Goal: Complete application form: Complete application form

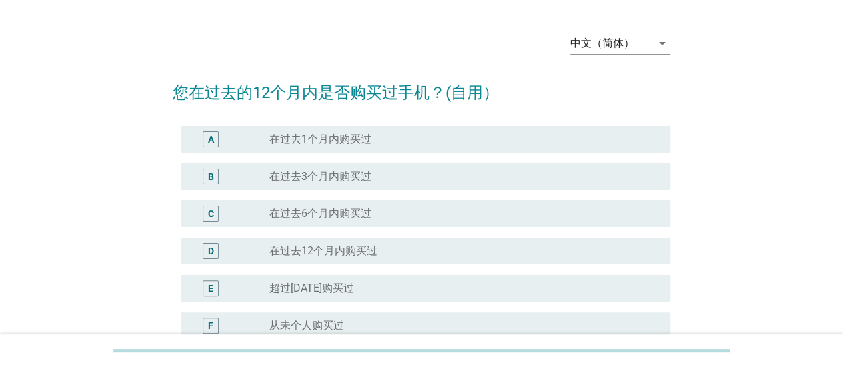
scroll to position [67, 0]
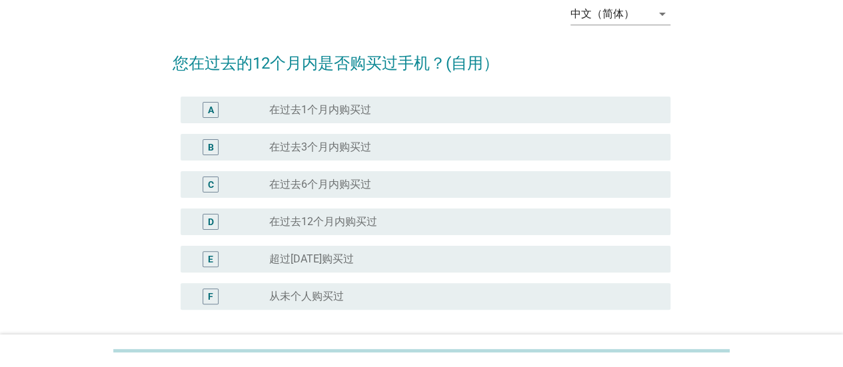
click at [403, 115] on div "radio_button_unchecked 在过去1个月内购买过" at bounding box center [459, 109] width 380 height 13
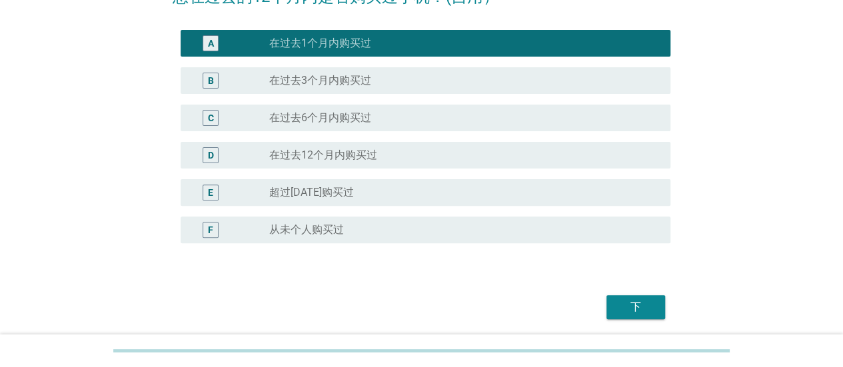
scroll to position [180, 0]
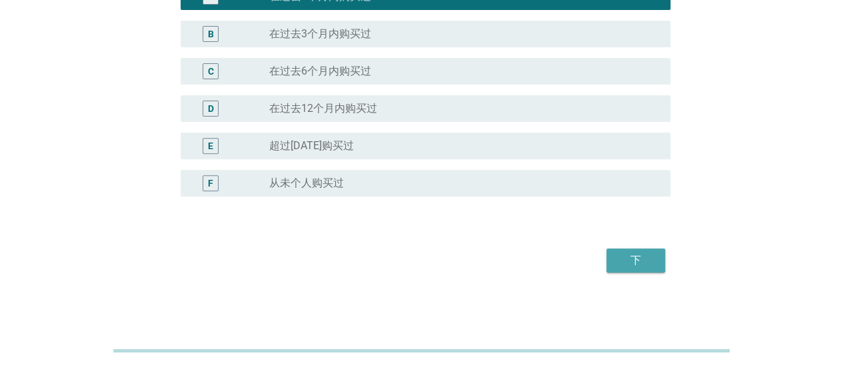
click at [635, 253] on div "下" at bounding box center [635, 261] width 37 height 16
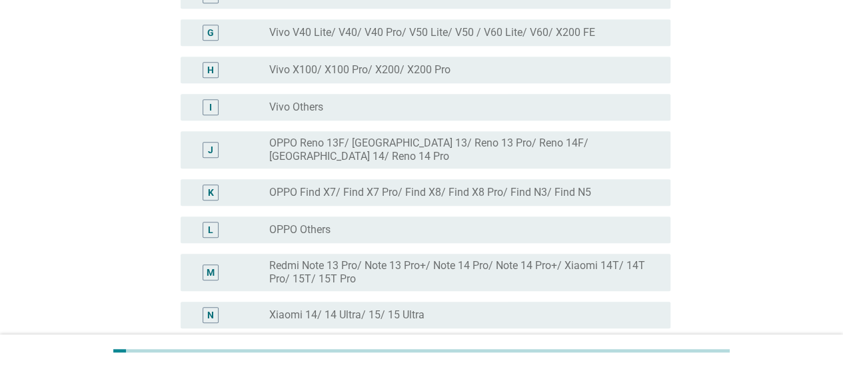
scroll to position [400, 0]
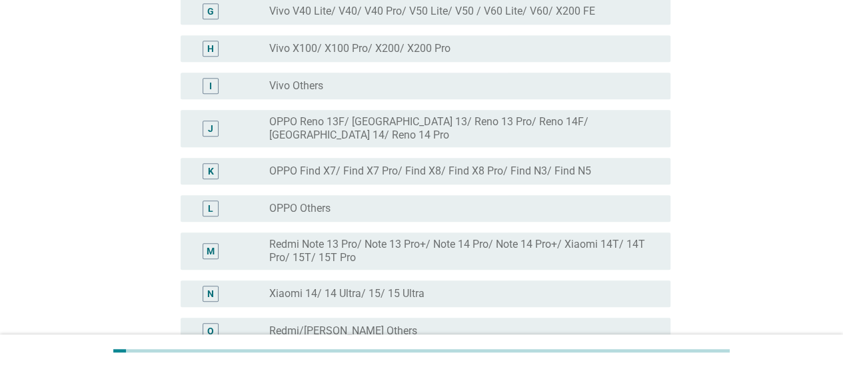
click at [409, 243] on label "Redmi Note 13 Pro/ Note 13 Pro+/ Note 14 Pro/ Note 14 Pro+/ Xiaomi 14T/ 14T Pro…" at bounding box center [459, 251] width 380 height 27
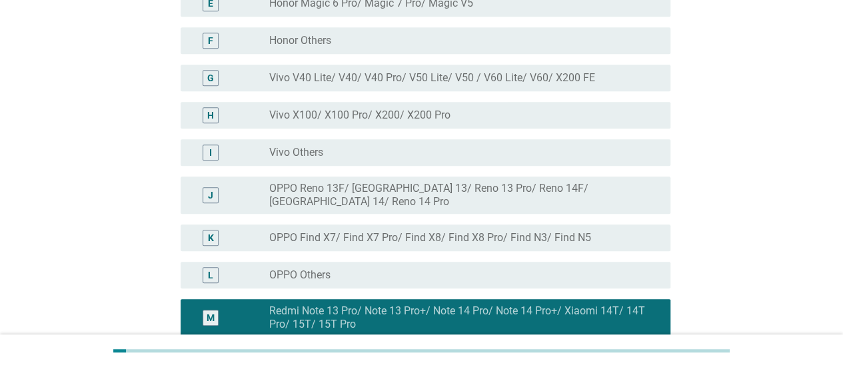
scroll to position [575, 0]
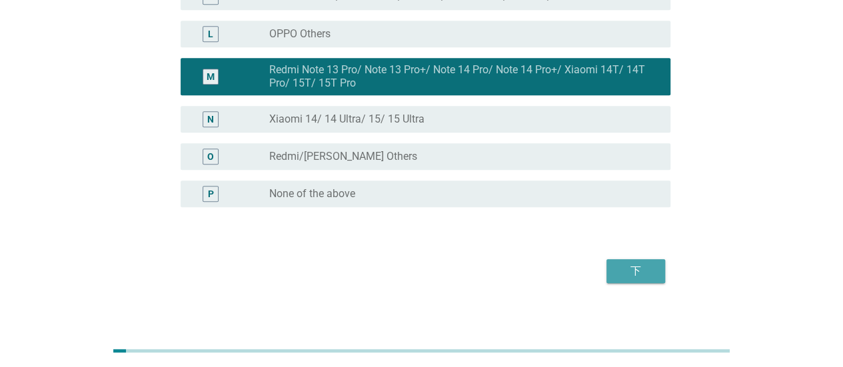
click at [640, 263] on div "下" at bounding box center [635, 271] width 37 height 16
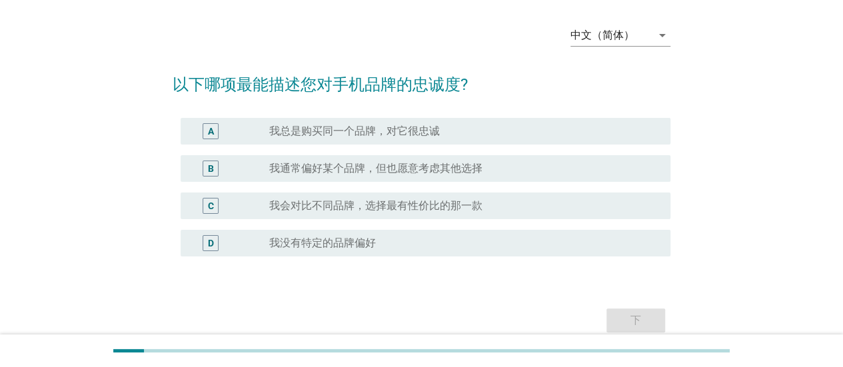
scroll to position [67, 0]
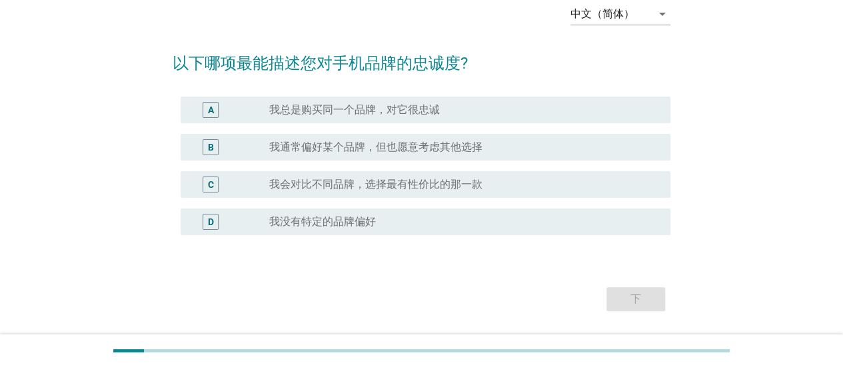
click at [453, 107] on div "radio_button_unchecked 我总是购买同一个品牌，对它很忠诚" at bounding box center [459, 109] width 380 height 13
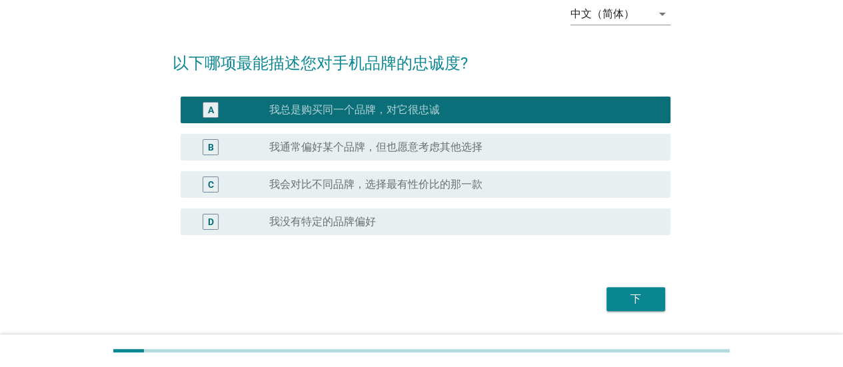
click at [508, 173] on div "C radio_button_unchecked 我会对比不同品牌，选择最有性价比的那一款" at bounding box center [426, 184] width 490 height 27
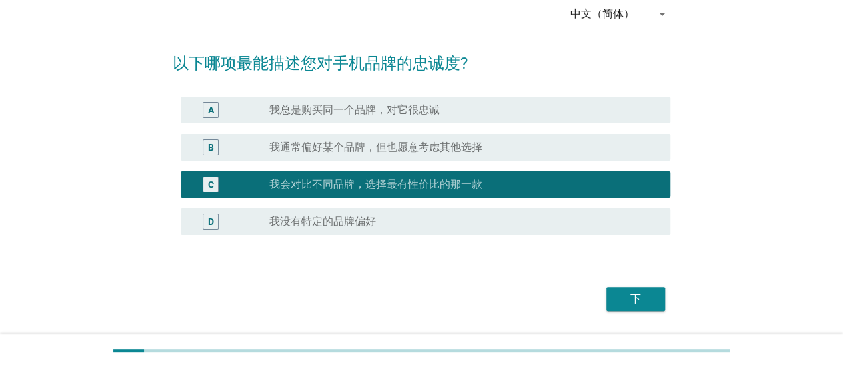
click at [631, 303] on div "下" at bounding box center [635, 299] width 37 height 16
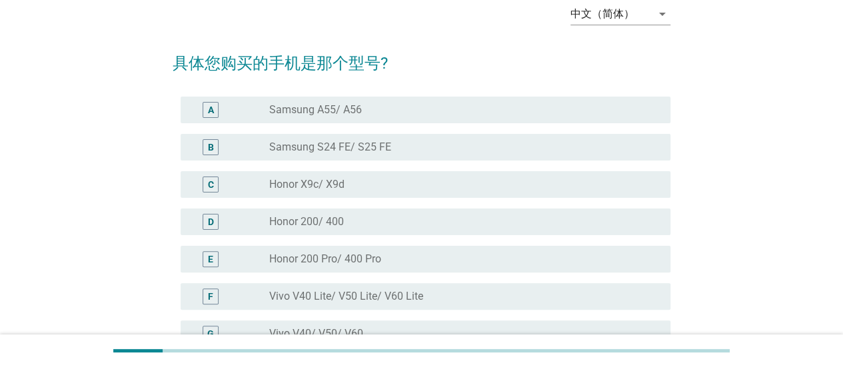
click at [429, 111] on div "radio_button_unchecked Samsung A55/ A56" at bounding box center [459, 109] width 380 height 13
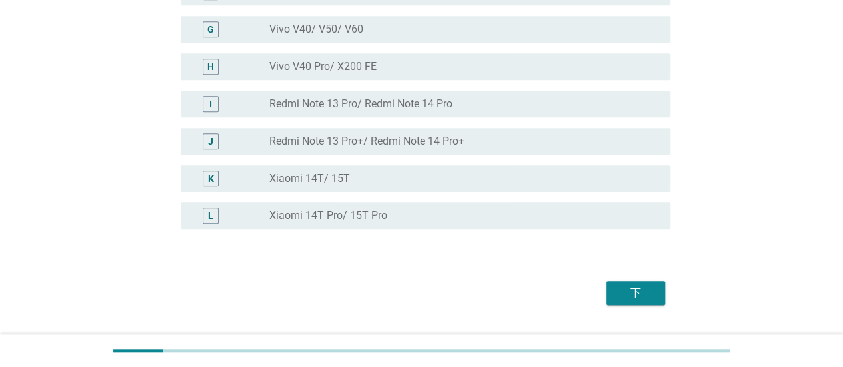
scroll to position [404, 0]
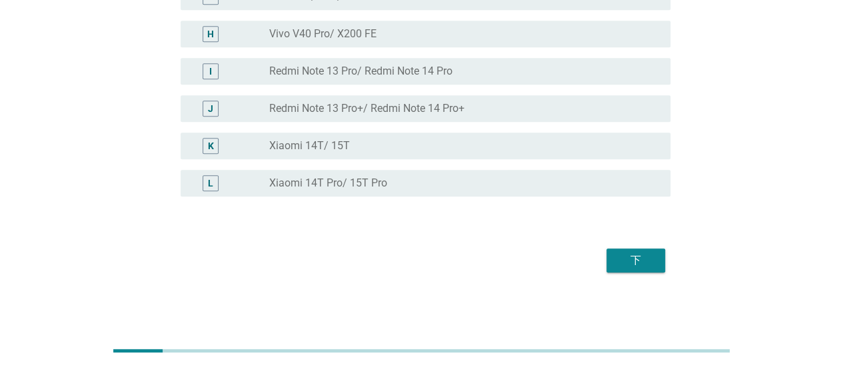
click at [617, 260] on div "下" at bounding box center [635, 261] width 37 height 16
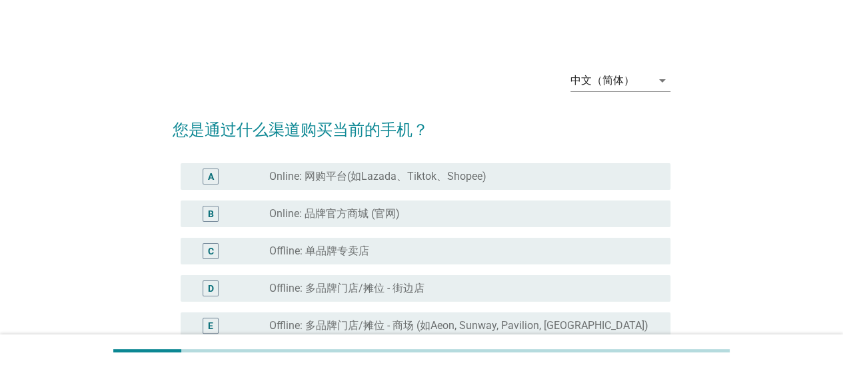
scroll to position [133, 0]
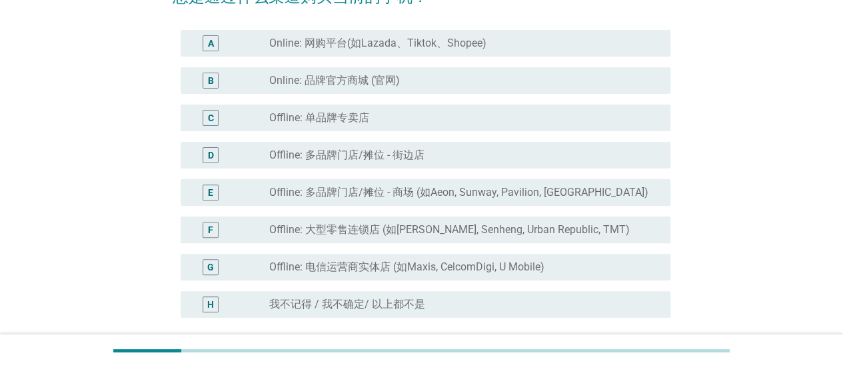
click at [450, 155] on div "radio_button_unchecked Offline: 多品牌门店/摊位 - 街边店" at bounding box center [459, 155] width 380 height 13
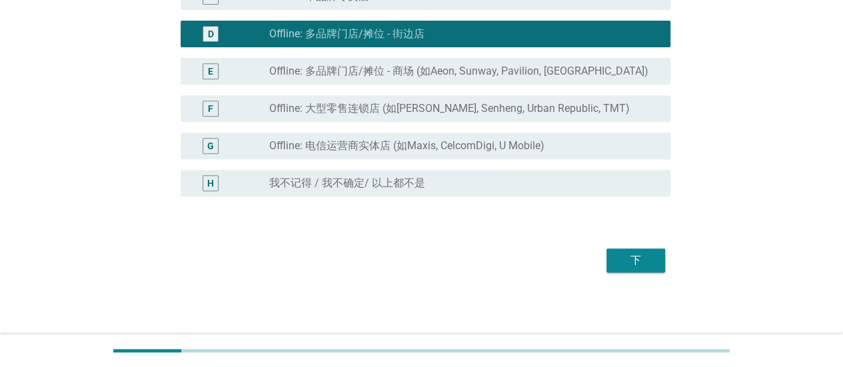
scroll to position [255, 0]
click at [635, 255] on div "下" at bounding box center [635, 261] width 37 height 16
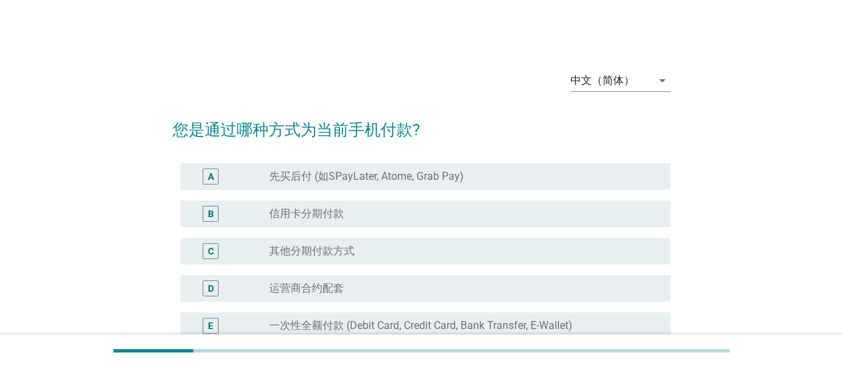
scroll to position [133, 0]
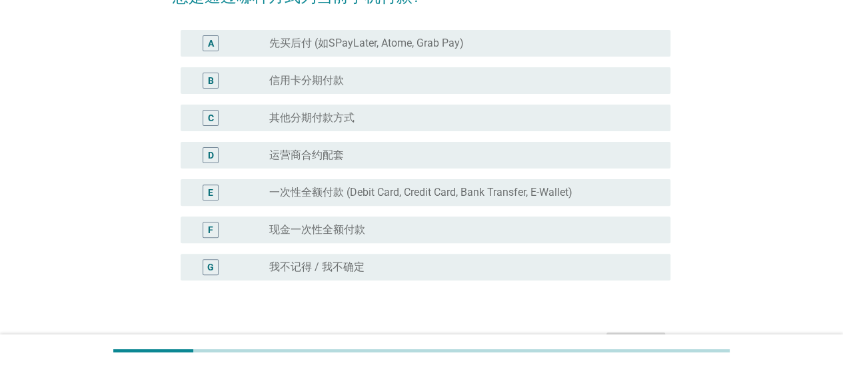
click at [477, 149] on div "radio_button_unchecked 运营商合约配套" at bounding box center [459, 155] width 380 height 13
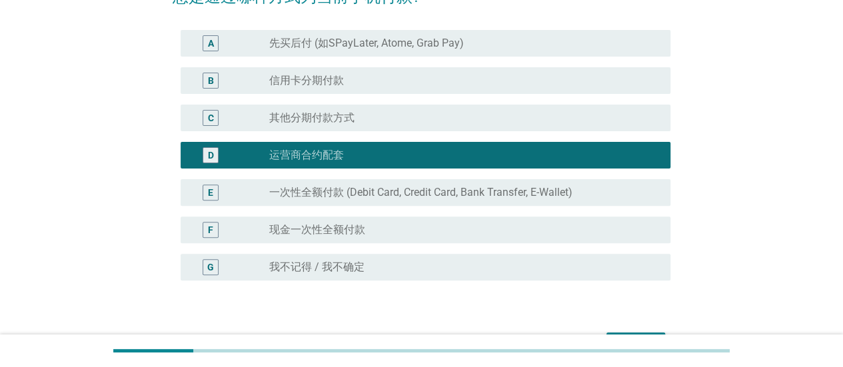
click at [485, 119] on div "radio_button_unchecked 其他分期付款方式" at bounding box center [459, 117] width 380 height 13
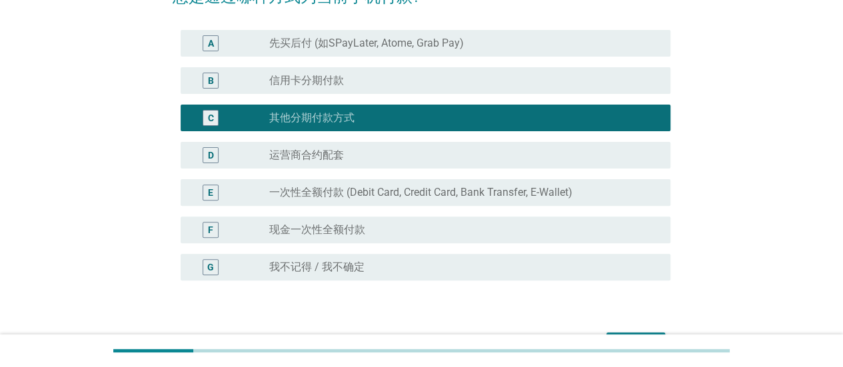
click at [495, 89] on div "B radio_button_unchecked 信用卡分期付款" at bounding box center [426, 80] width 490 height 27
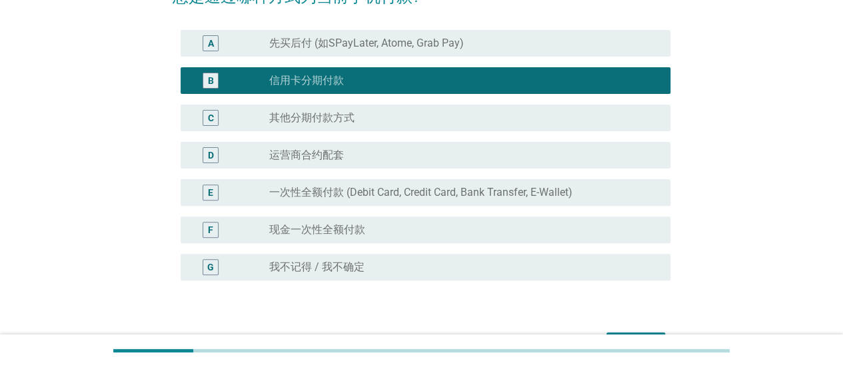
scroll to position [200, 0]
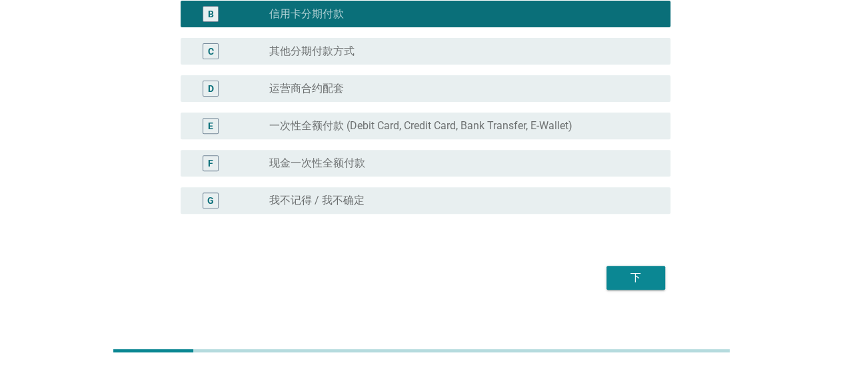
click at [627, 273] on div "下" at bounding box center [635, 278] width 37 height 16
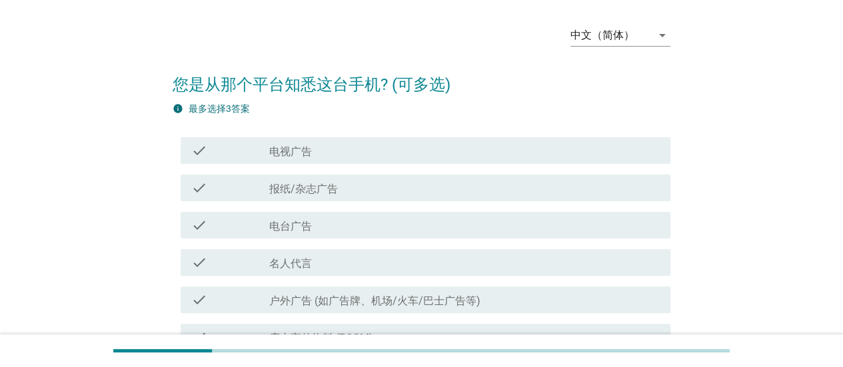
scroll to position [67, 0]
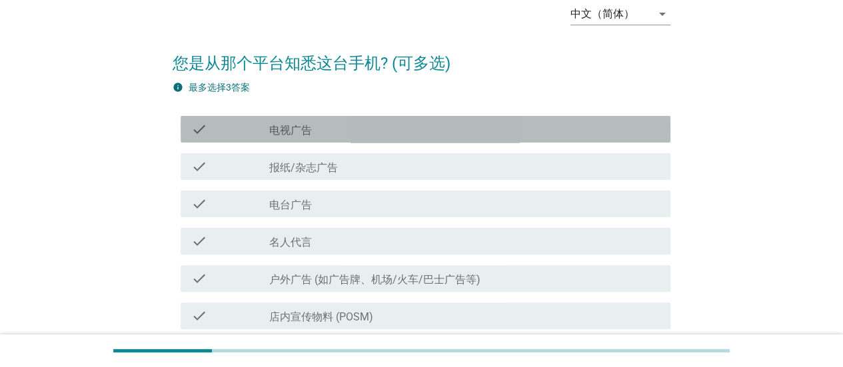
click at [419, 134] on div "check_box_outline_blank 电视广告" at bounding box center [464, 129] width 391 height 16
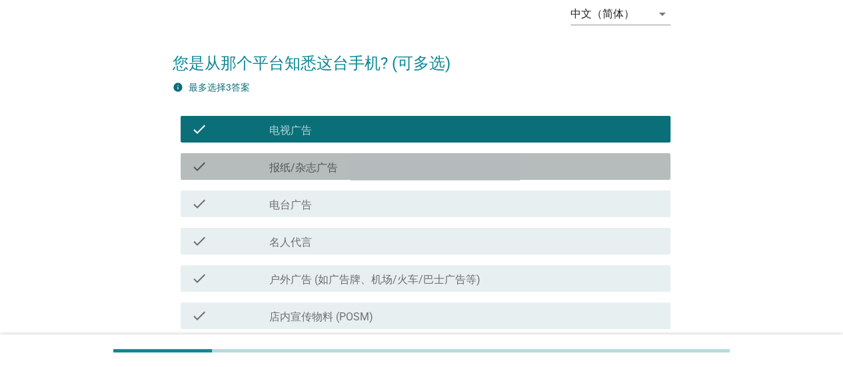
click at [431, 163] on div "check_box_outline_blank 报纸/杂志广告" at bounding box center [464, 167] width 391 height 16
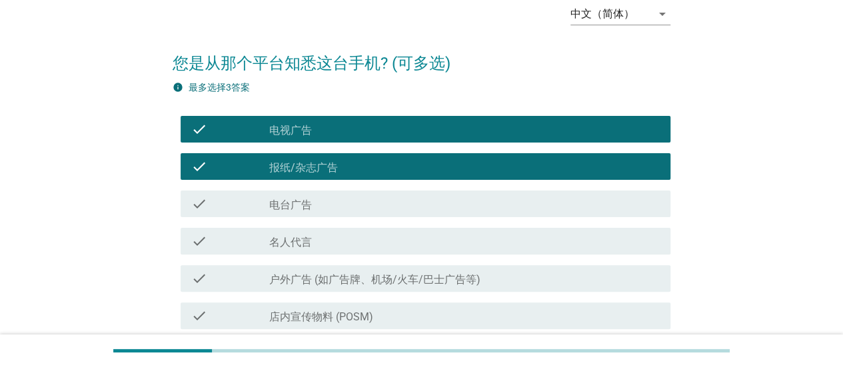
click at [371, 202] on div "check_box_outline_blank 电台广告" at bounding box center [464, 204] width 391 height 16
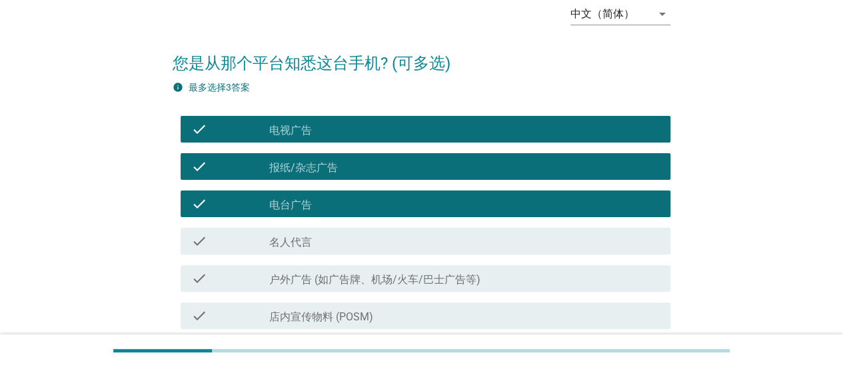
click at [383, 211] on div "check_box_outline_blank 电台广告" at bounding box center [464, 204] width 391 height 16
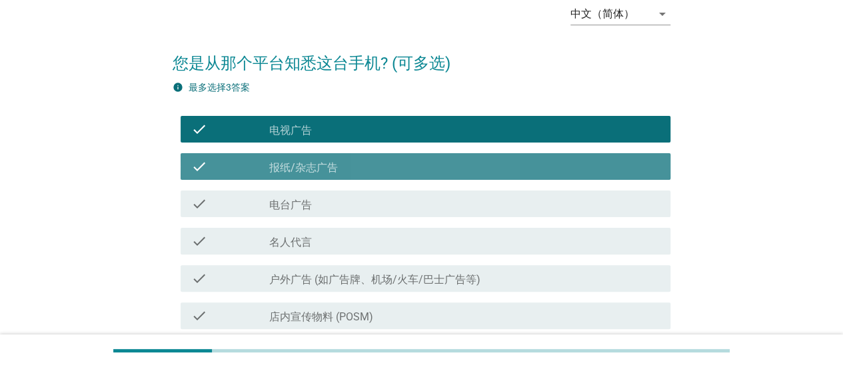
click at [373, 175] on div "check check_box_outline_blank 报纸/杂志广告" at bounding box center [426, 166] width 490 height 27
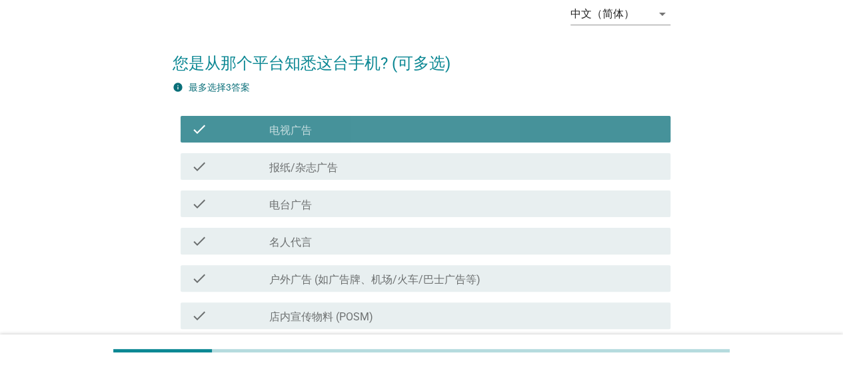
click at [363, 127] on div "check_box_outline_blank 电视广告" at bounding box center [464, 129] width 391 height 16
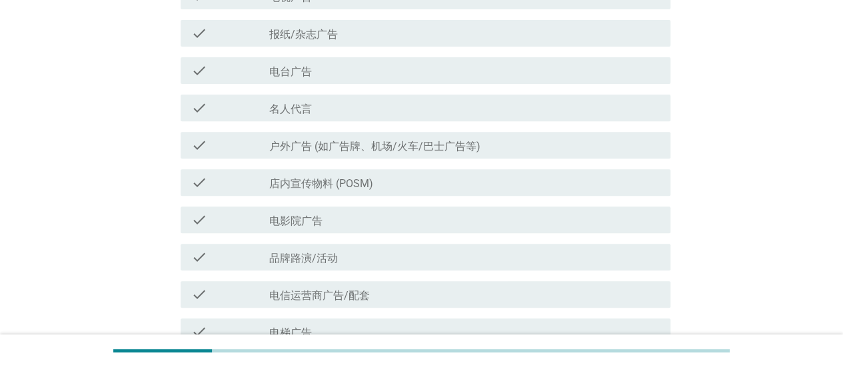
scroll to position [267, 0]
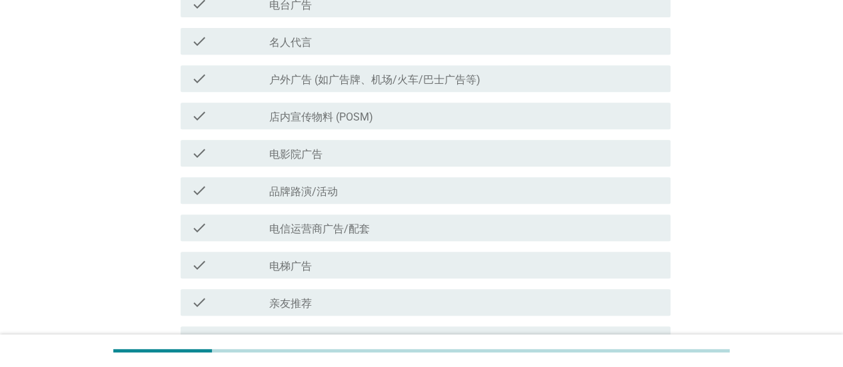
click at [356, 157] on div "check_box_outline_blank 电影院广告" at bounding box center [464, 153] width 391 height 16
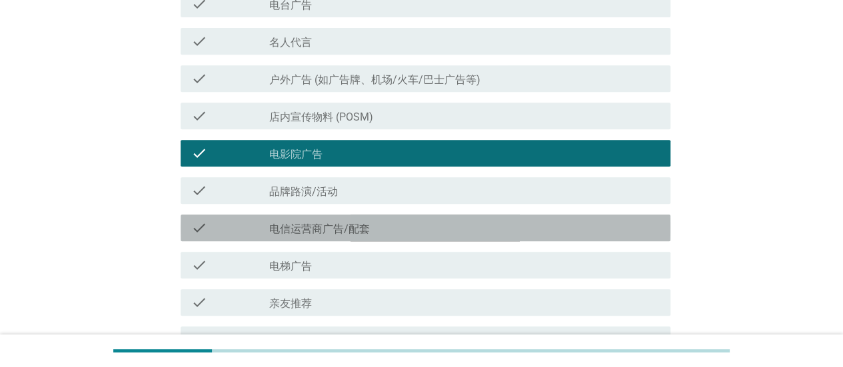
click at [379, 233] on div "check_box_outline_blank 电信运营商广告/配套" at bounding box center [464, 228] width 391 height 16
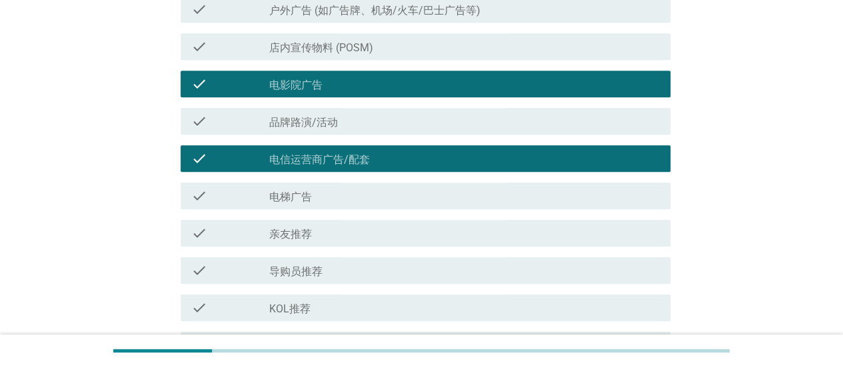
scroll to position [400, 0]
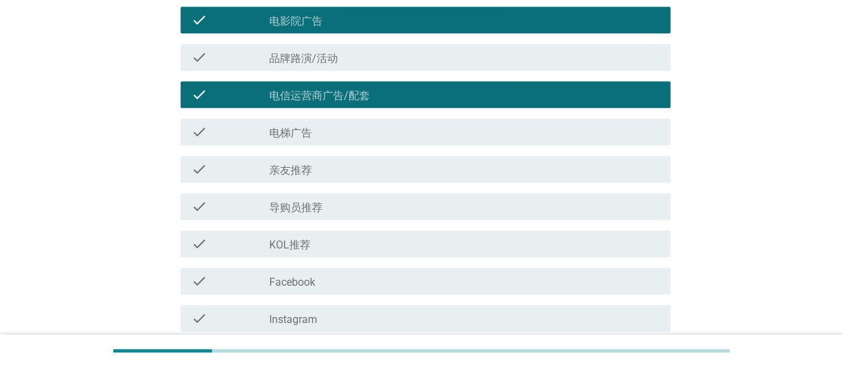
click at [375, 149] on div "check check_box_outline_blank 电梯广告" at bounding box center [422, 131] width 498 height 37
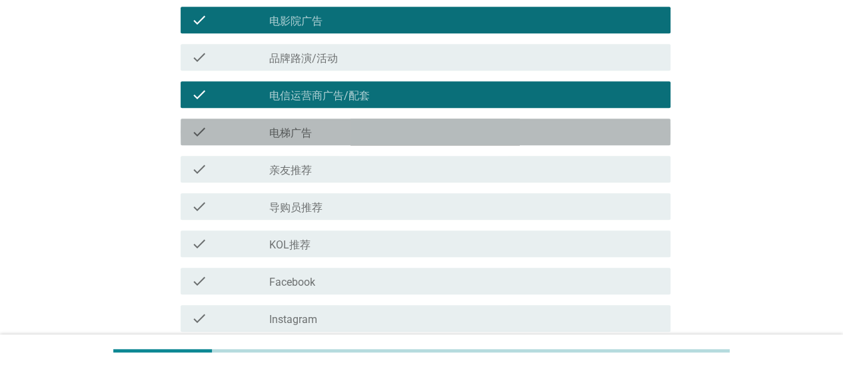
click at [372, 138] on div "check_box_outline_blank 电梯广告" at bounding box center [464, 132] width 391 height 16
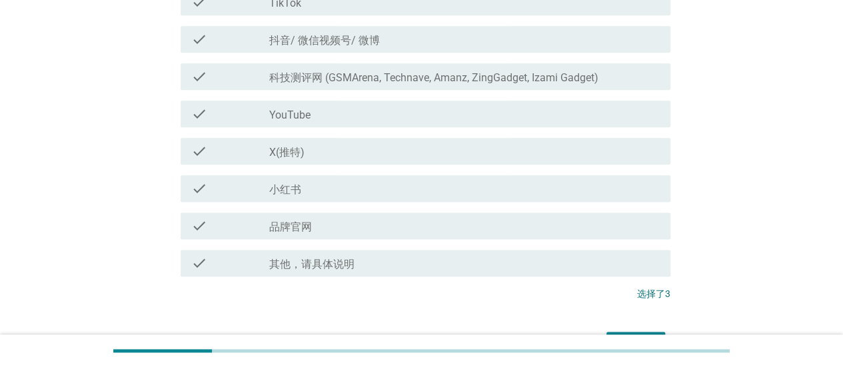
scroll to position [837, 0]
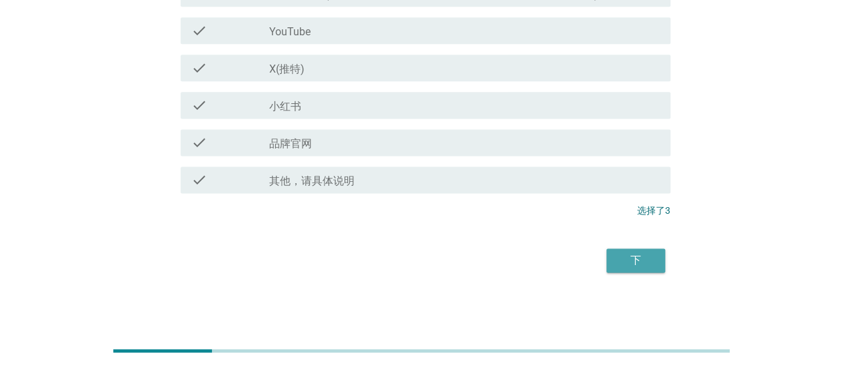
click at [631, 255] on div "下" at bounding box center [635, 261] width 37 height 16
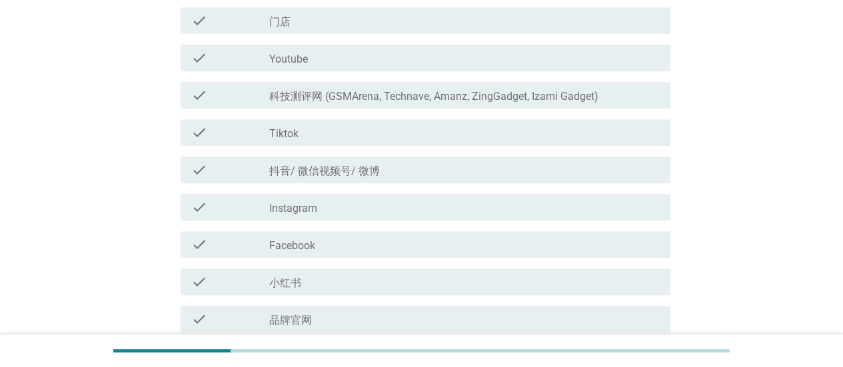
scroll to position [200, 0]
click at [376, 163] on div "check_box_outline_blank 抖音/ 微信视频号/ 微博" at bounding box center [464, 169] width 391 height 16
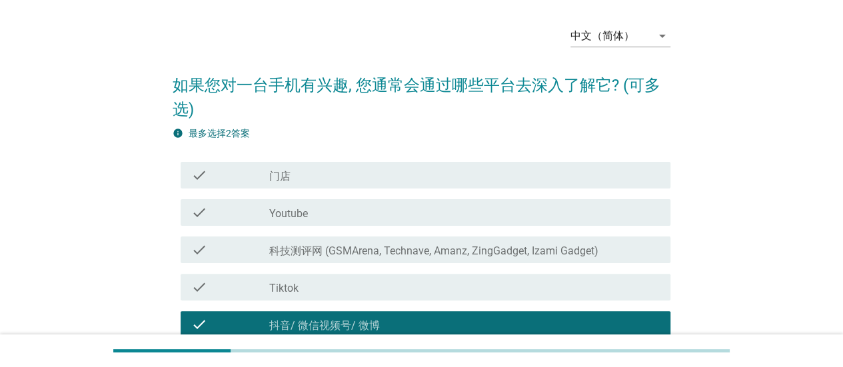
scroll to position [0, 0]
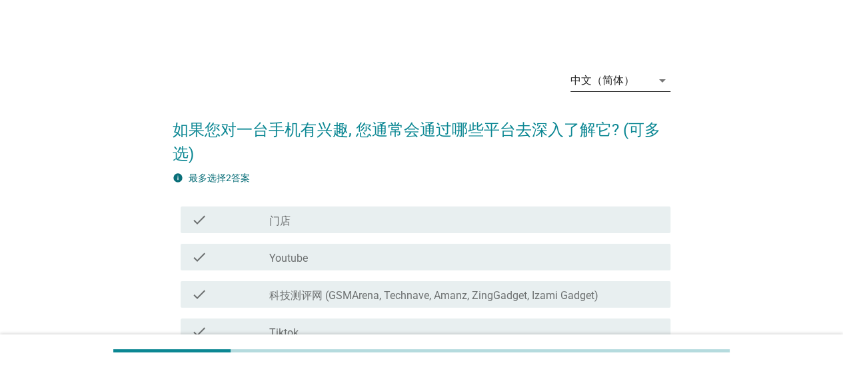
click at [621, 87] on div "中文（简体）" at bounding box center [611, 80] width 81 height 21
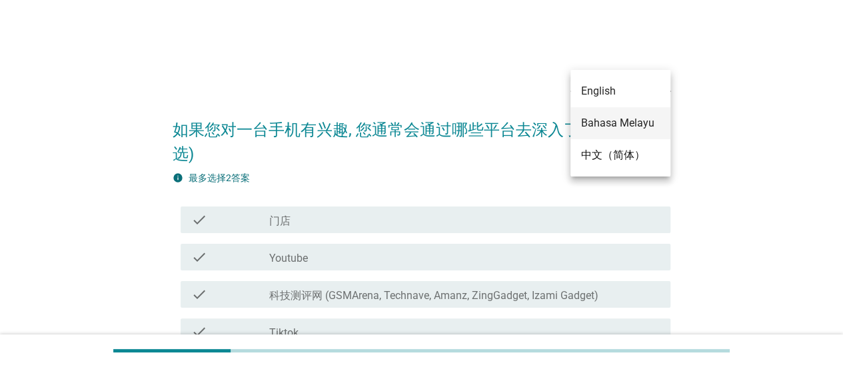
click at [621, 123] on div "Bahasa Melayu" at bounding box center [620, 123] width 79 height 16
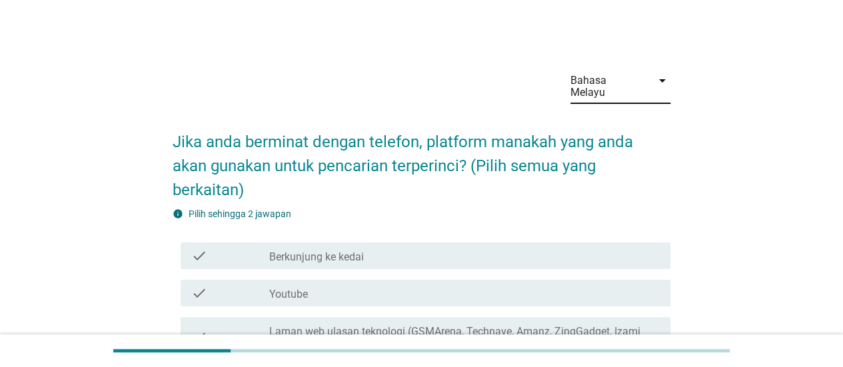
click at [609, 79] on div "Bahasa Melayu" at bounding box center [607, 87] width 73 height 24
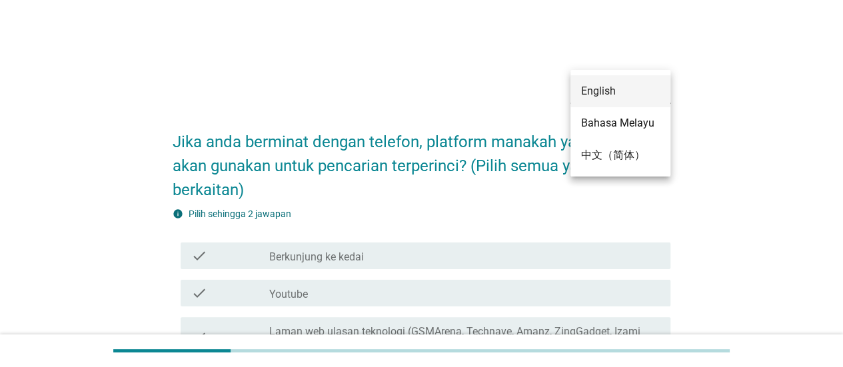
click at [620, 99] on div "English" at bounding box center [620, 91] width 79 height 32
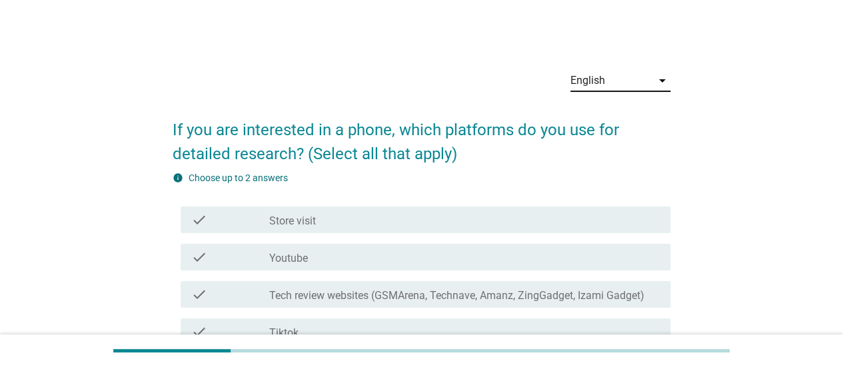
click at [617, 75] on div "English" at bounding box center [611, 80] width 81 height 21
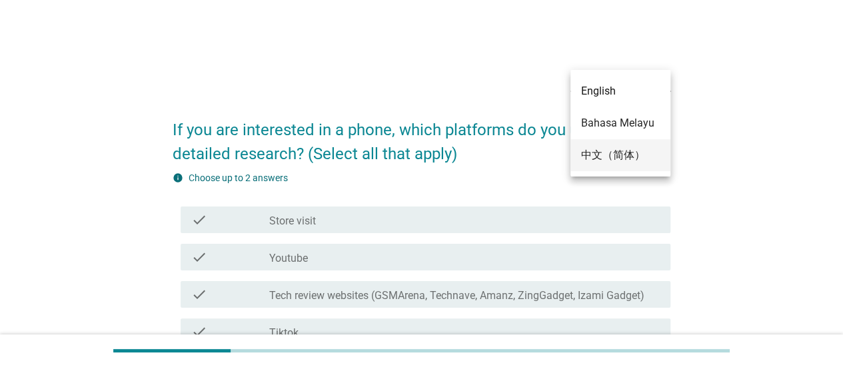
click at [613, 160] on div "中文（简体）" at bounding box center [620, 155] width 79 height 16
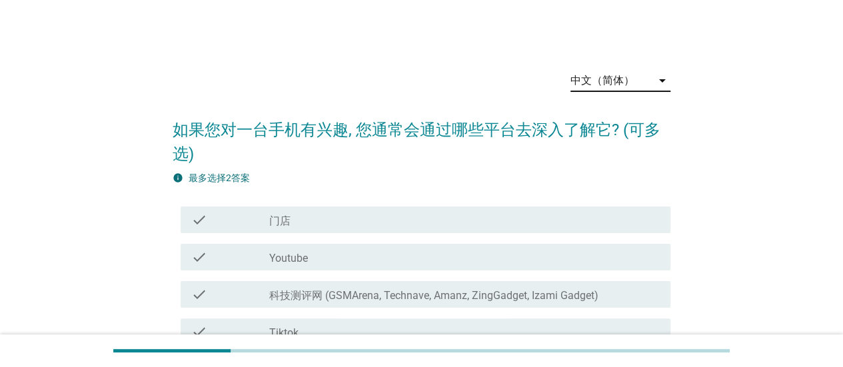
click at [506, 209] on div "check check_box_outline_blank 门店" at bounding box center [426, 220] width 490 height 27
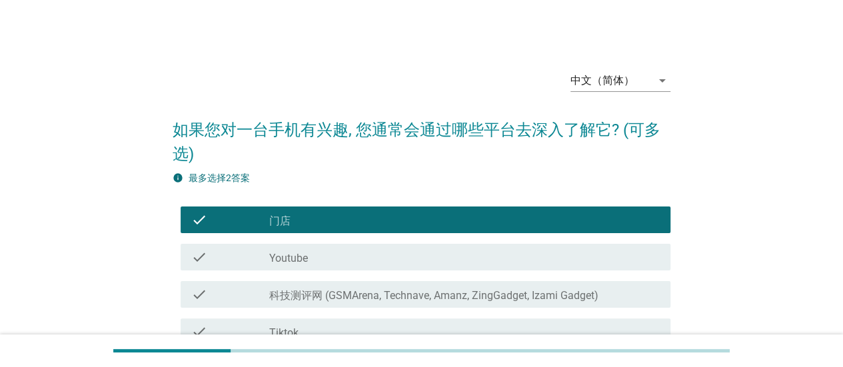
click at [499, 257] on div "check_box_outline_blank Youtube" at bounding box center [464, 257] width 391 height 16
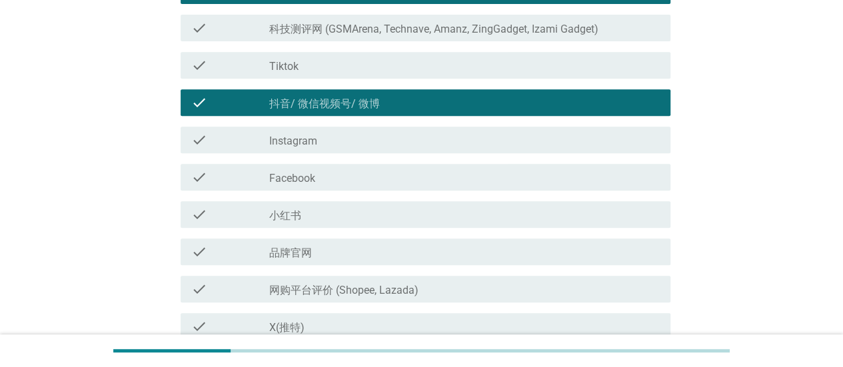
click at [488, 221] on div "check_box_outline_blank 小红书" at bounding box center [464, 215] width 391 height 16
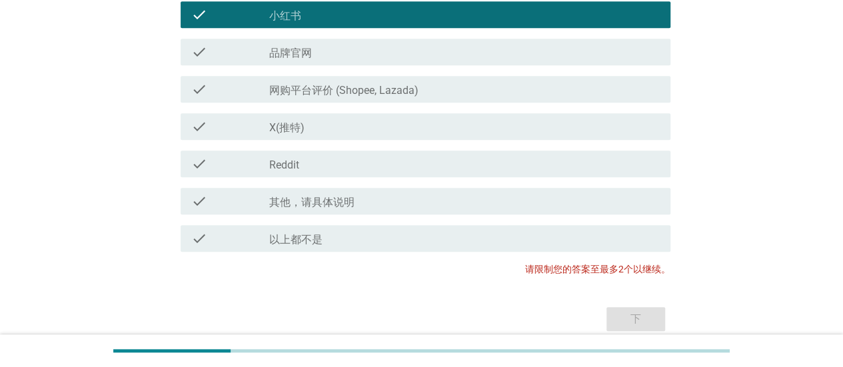
scroll to position [267, 0]
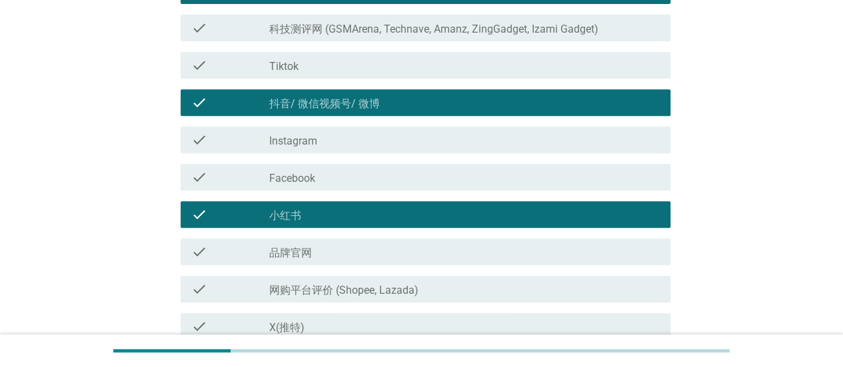
click at [485, 213] on div "check_box_outline_blank 小红书" at bounding box center [464, 215] width 391 height 16
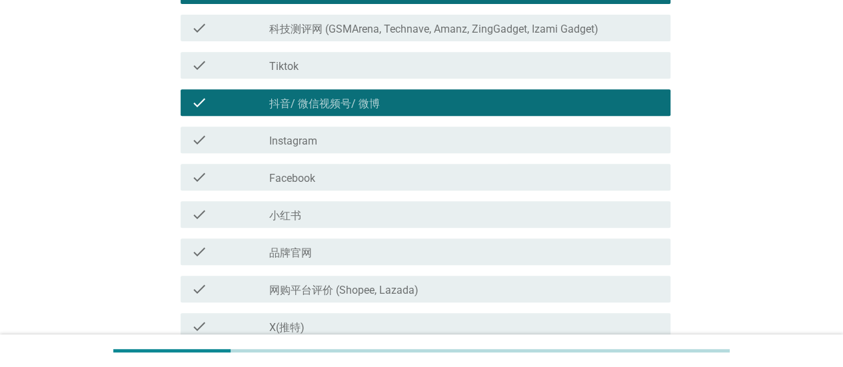
click at [464, 92] on div "check check_box_outline_blank 抖音/ 微信视频号/ 微博" at bounding box center [426, 102] width 490 height 27
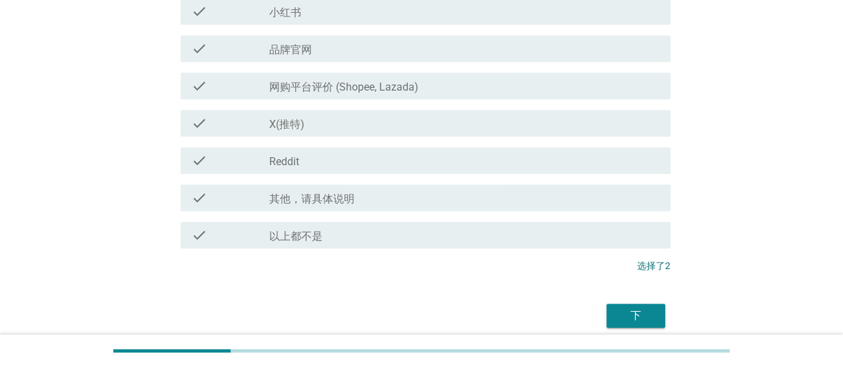
scroll to position [525, 0]
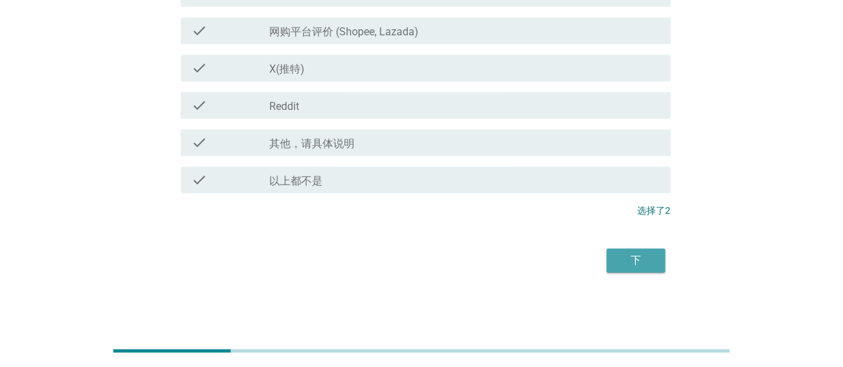
click at [635, 259] on div "下" at bounding box center [635, 261] width 37 height 16
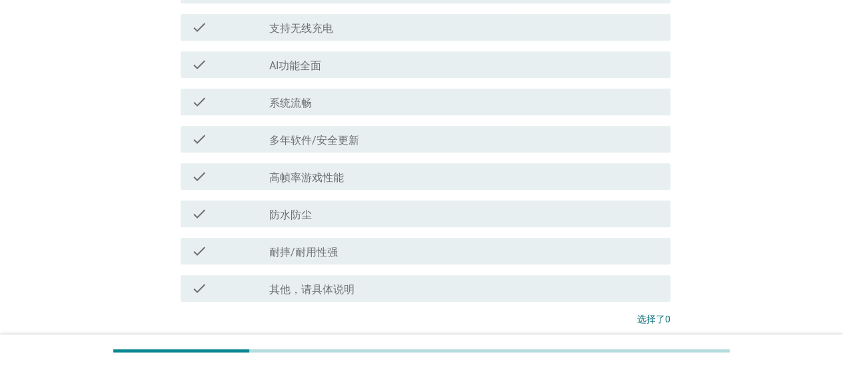
scroll to position [600, 0]
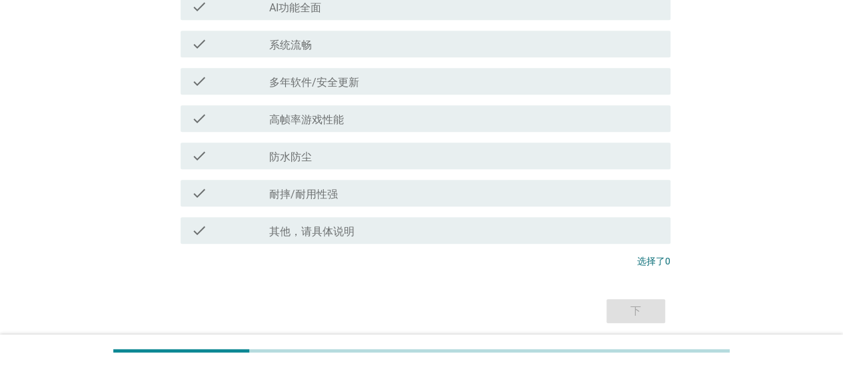
click at [428, 104] on div "check check_box_outline_blank 高帧率游戏性能" at bounding box center [422, 118] width 498 height 37
click at [455, 130] on div "check check_box_outline_blank 高帧率游戏性能" at bounding box center [426, 118] width 490 height 27
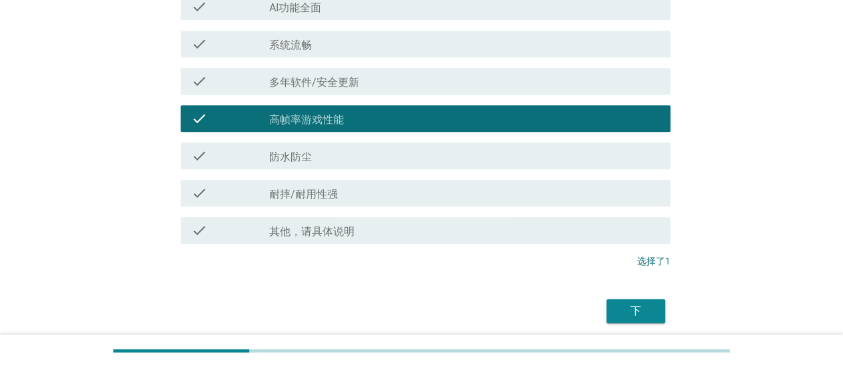
scroll to position [651, 0]
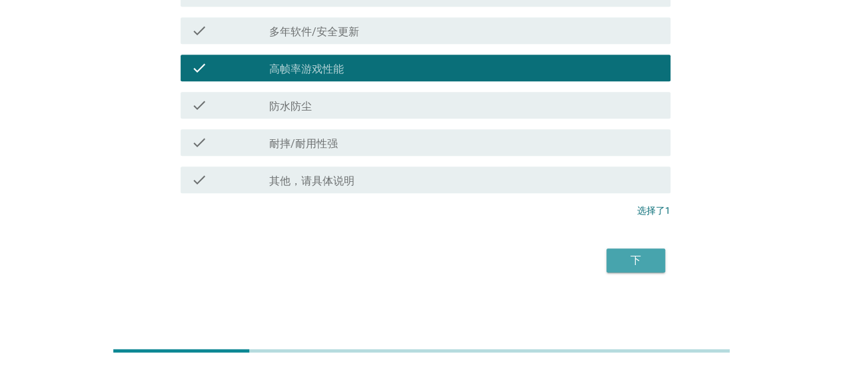
click at [632, 258] on div "下" at bounding box center [635, 261] width 37 height 16
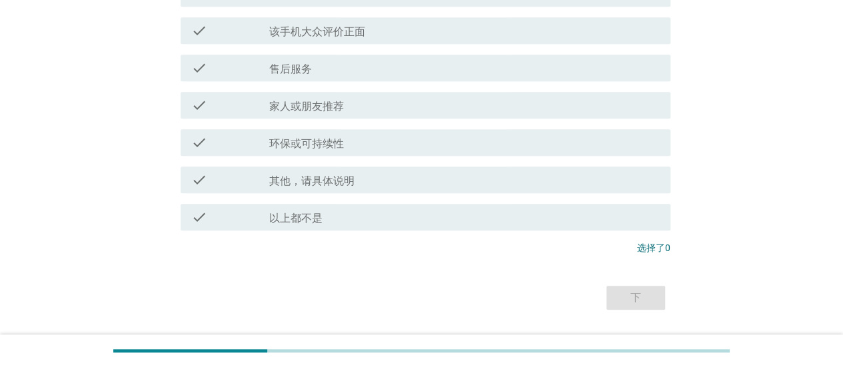
scroll to position [576, 0]
